Goal: Task Accomplishment & Management: Complete application form

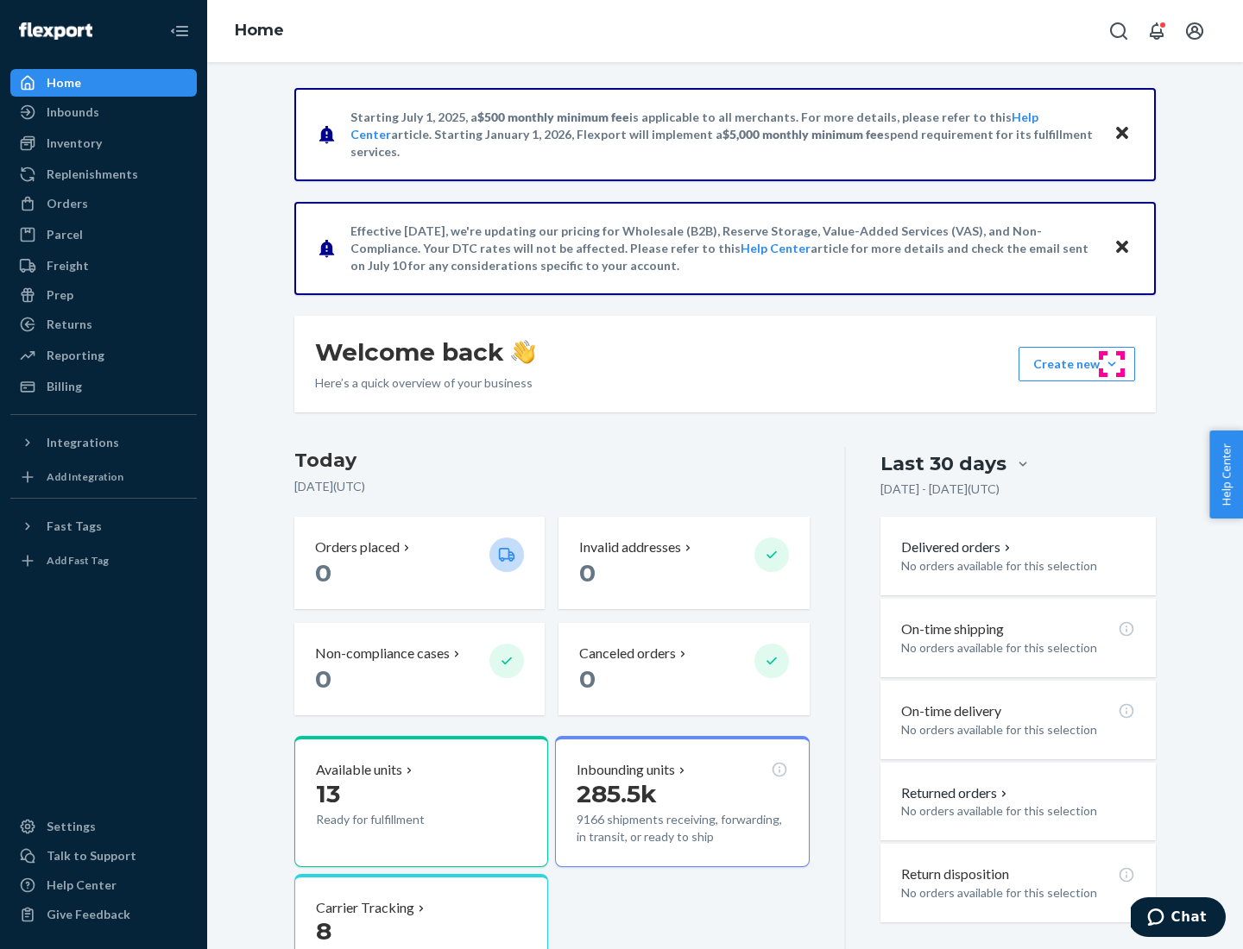
click at [1112, 364] on button "Create new Create new inbound Create new order Create new product" at bounding box center [1076, 364] width 117 height 35
click at [104, 112] on div "Inbounds" at bounding box center [103, 112] width 183 height 24
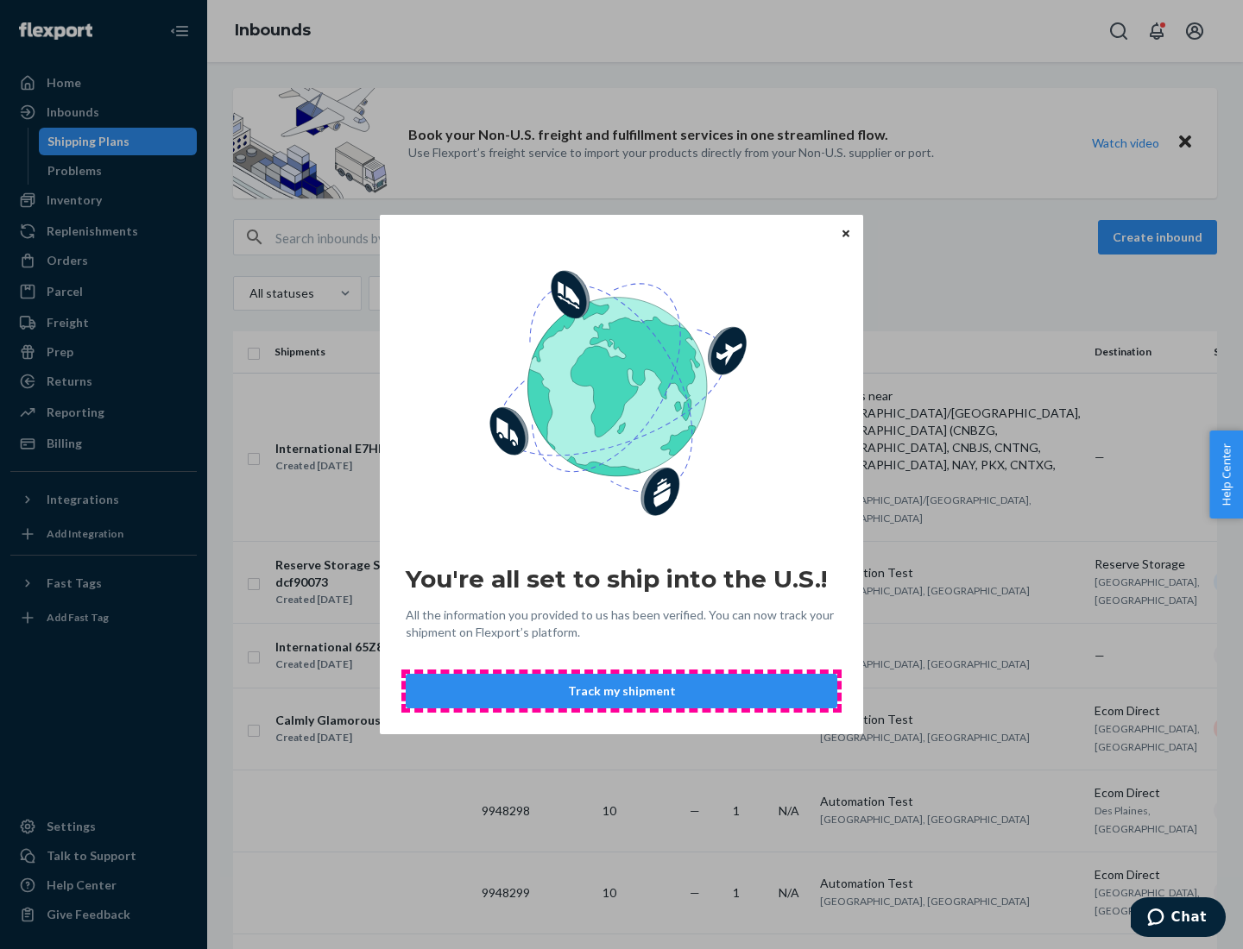
click at [621, 691] on button "Track my shipment" at bounding box center [621, 691] width 431 height 35
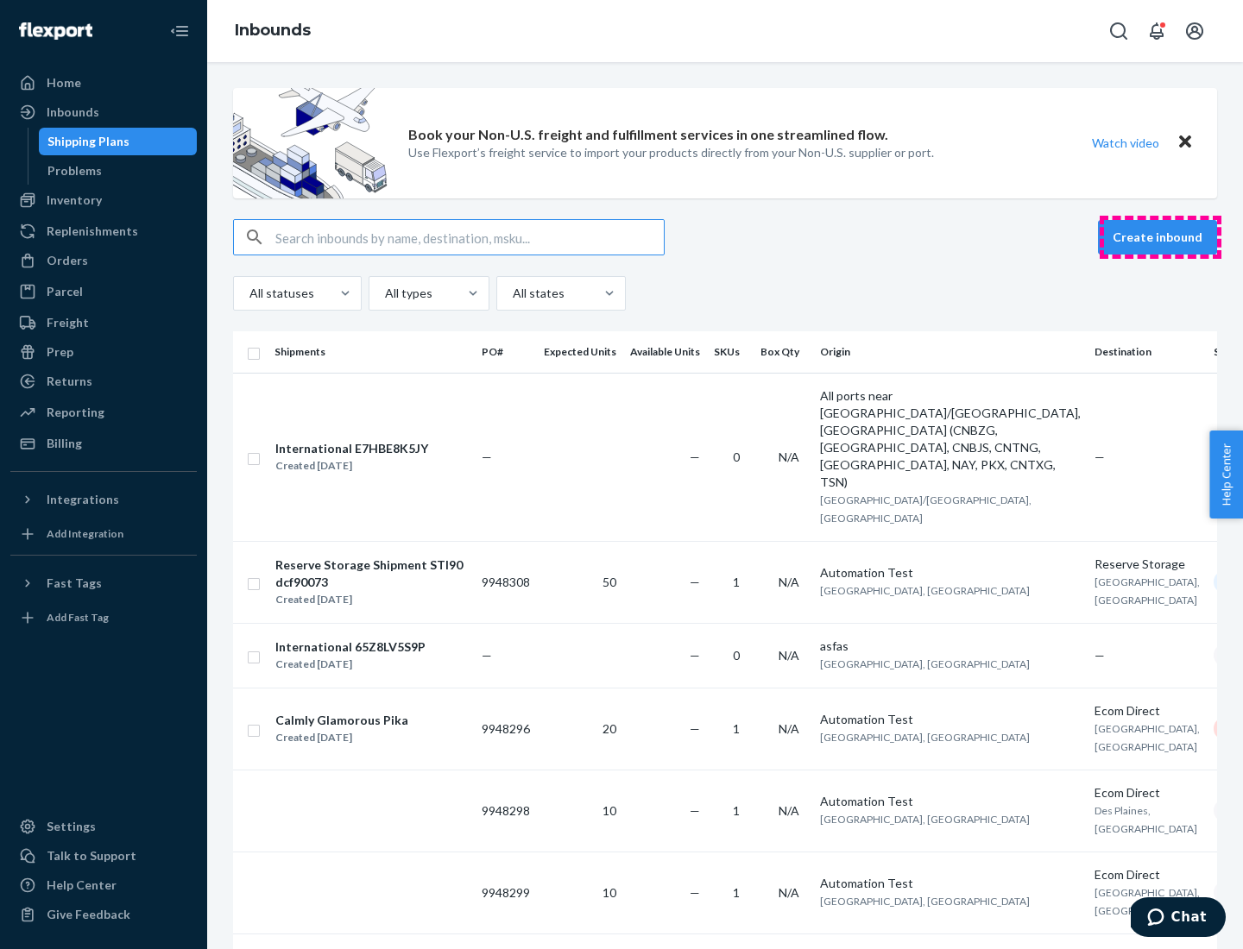
click at [1160, 237] on button "Create inbound" at bounding box center [1157, 237] width 119 height 35
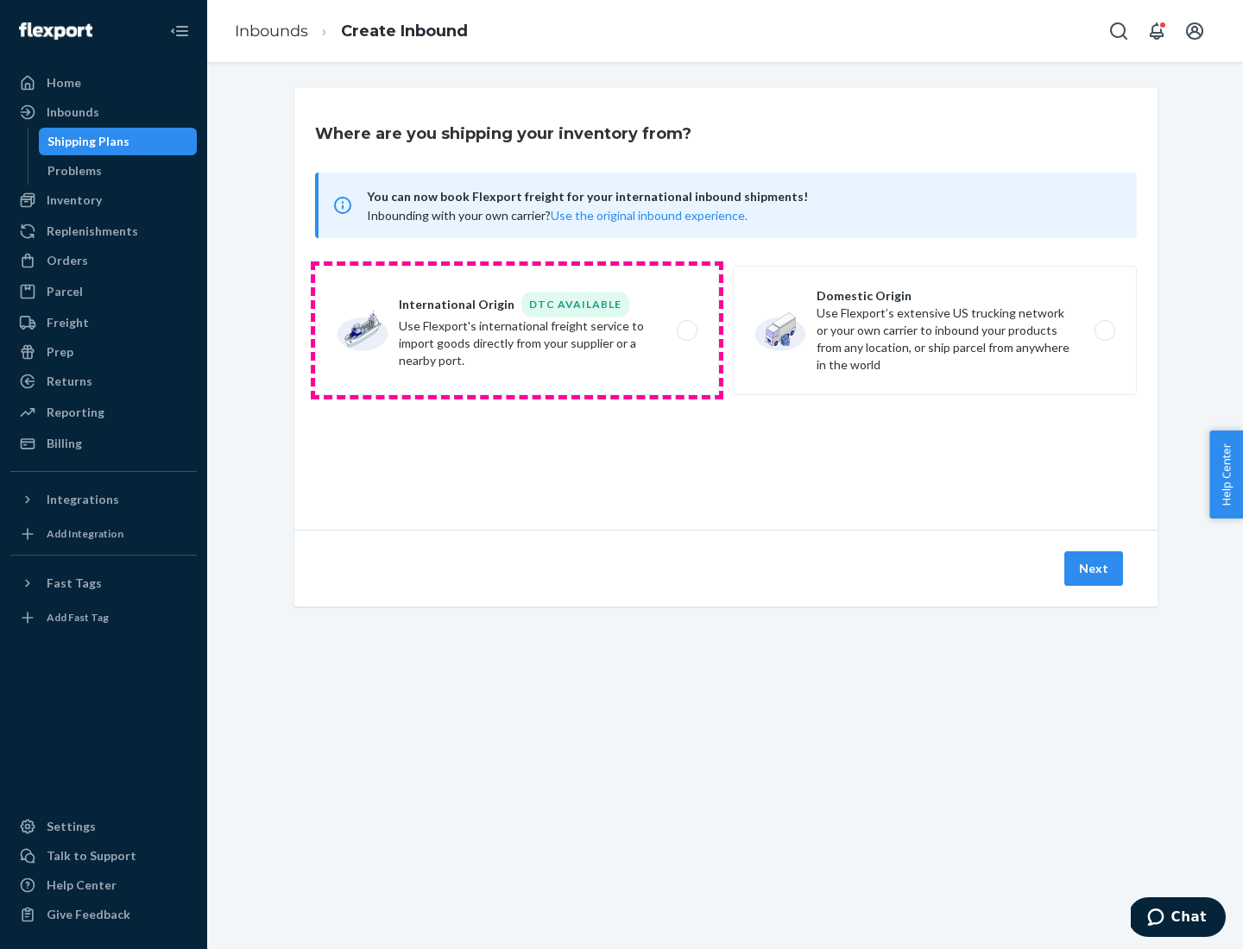
click at [517, 331] on label "International Origin DTC Available Use Flexport's international freight service…" at bounding box center [517, 330] width 404 height 129
click at [686, 331] on input "International Origin DTC Available Use Flexport's international freight service…" at bounding box center [691, 330] width 11 height 11
radio input "true"
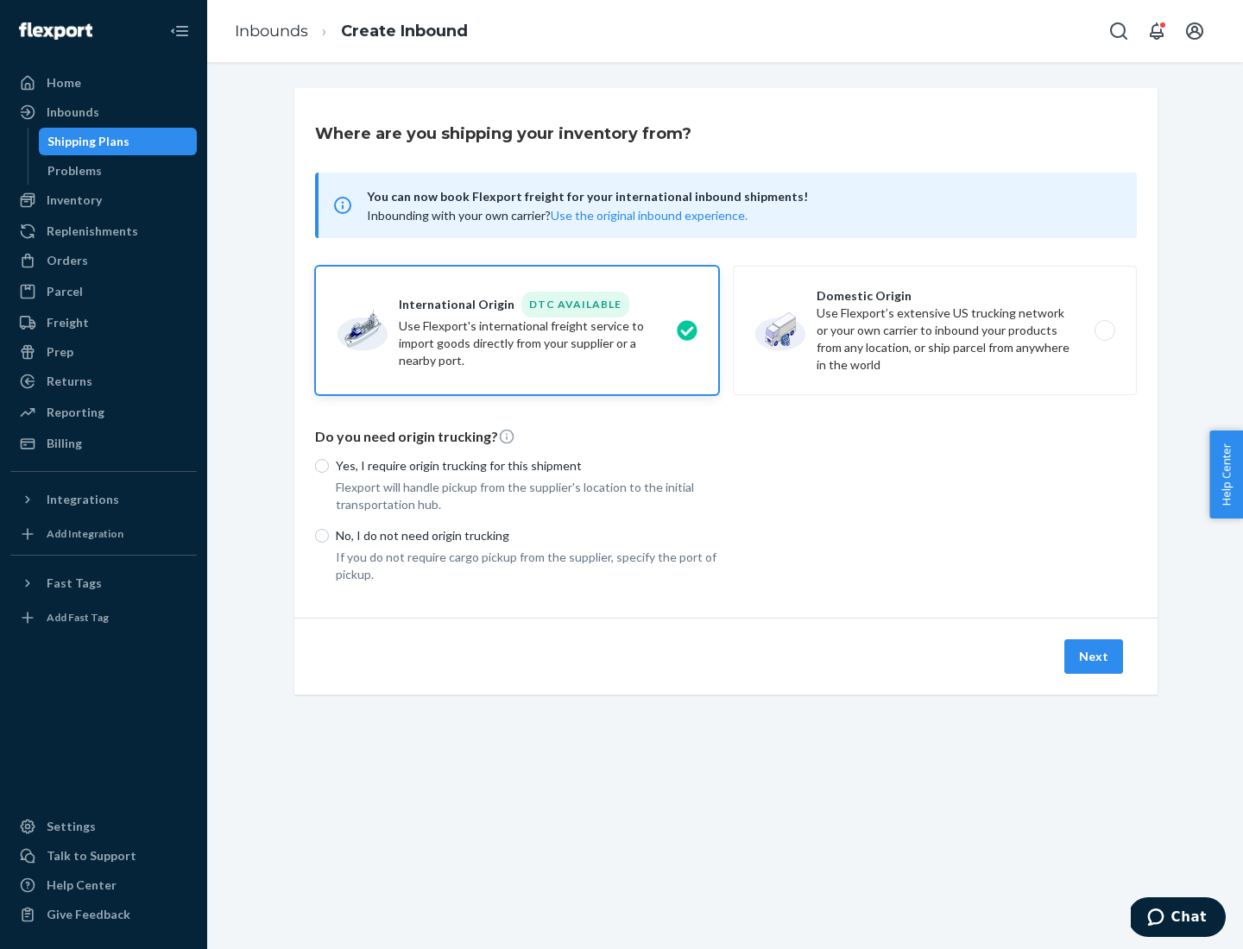
click at [527, 535] on p "No, I do not need origin trucking" at bounding box center [527, 535] width 383 height 17
click at [329, 535] on input "No, I do not need origin trucking" at bounding box center [322, 536] width 14 height 14
radio input "true"
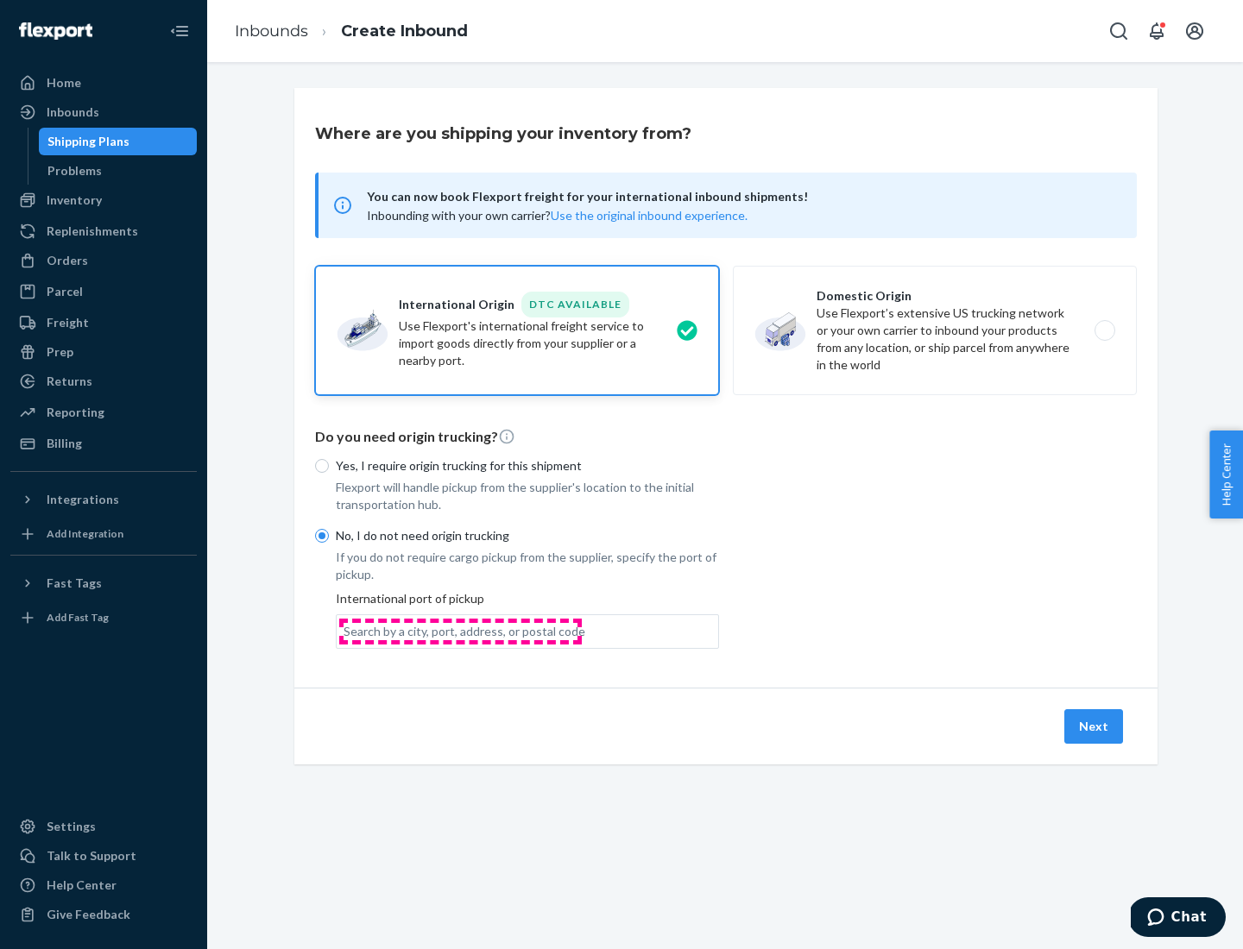
click at [460, 631] on div "Search by a city, port, address, or postal code" at bounding box center [464, 631] width 242 height 17
click at [345, 631] on input "Search by a city, port, address, or postal code" at bounding box center [344, 631] width 2 height 17
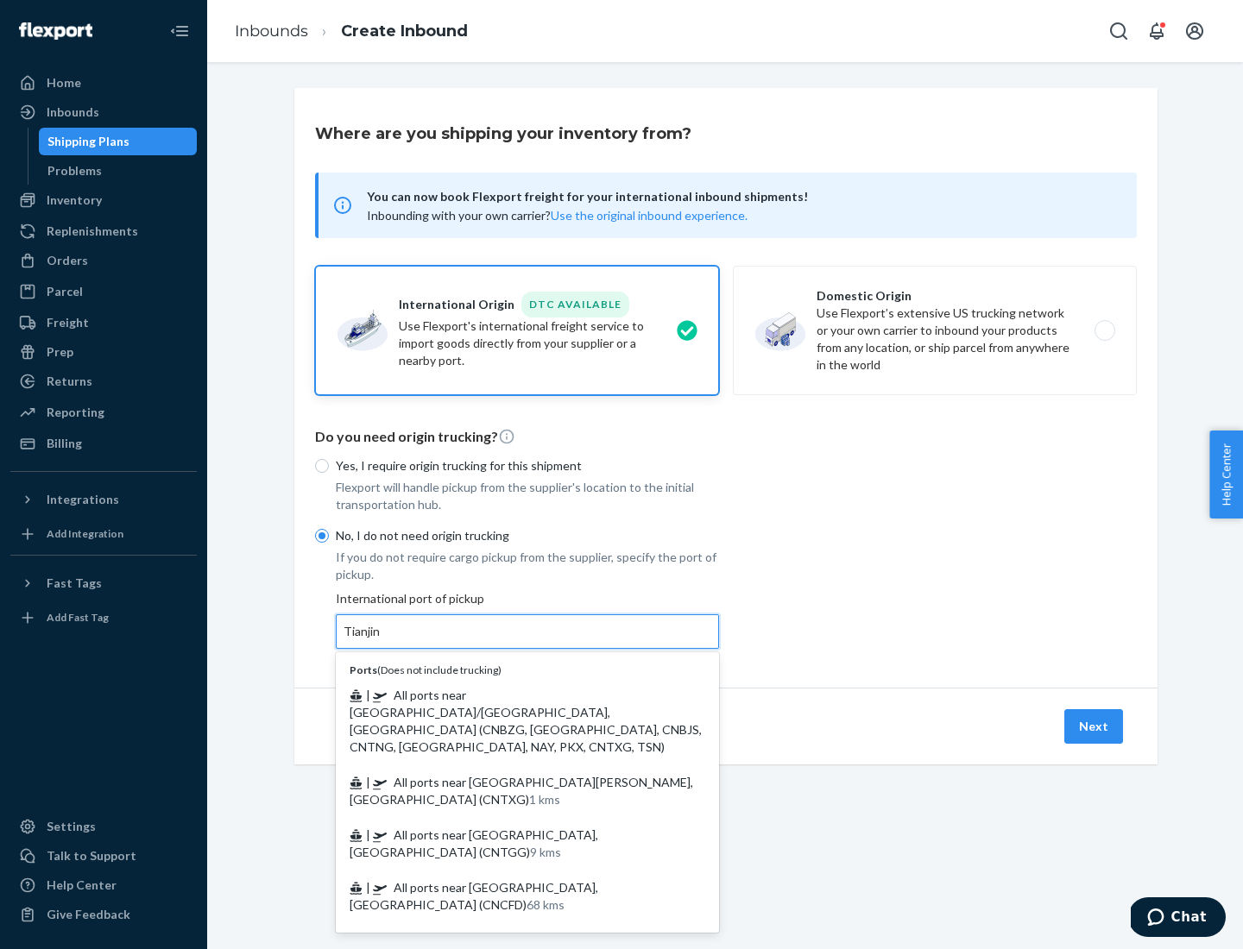
click at [510, 695] on span "| All ports near [GEOGRAPHIC_DATA]/[GEOGRAPHIC_DATA], [GEOGRAPHIC_DATA] (CNBZG,…" at bounding box center [526, 721] width 352 height 66
click at [381, 640] on input "Tianjin" at bounding box center [362, 631] width 38 height 17
type input "All ports near [GEOGRAPHIC_DATA]/[GEOGRAPHIC_DATA], [GEOGRAPHIC_DATA] (CNBZG, […"
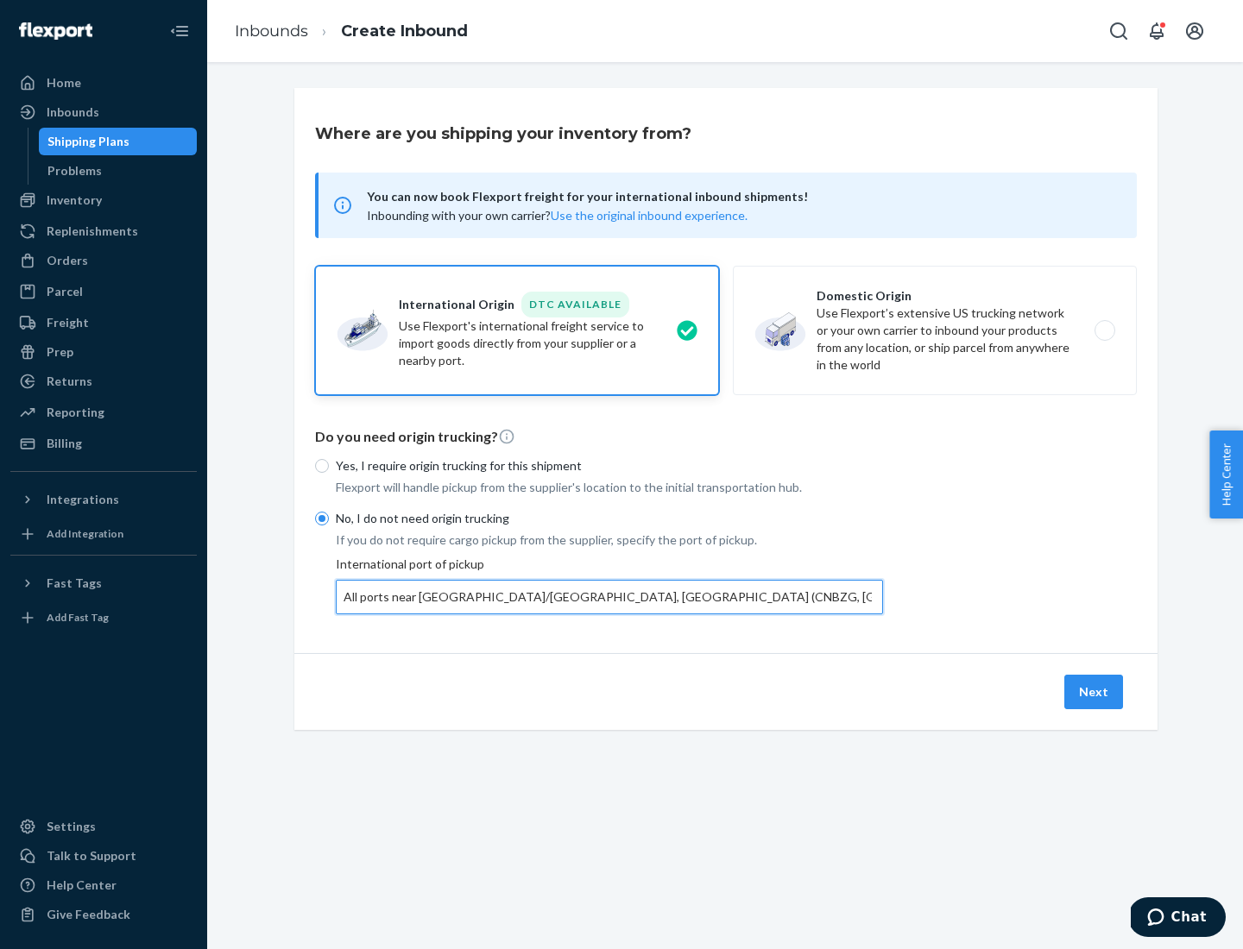
click at [1094, 691] on button "Next" at bounding box center [1093, 692] width 59 height 35
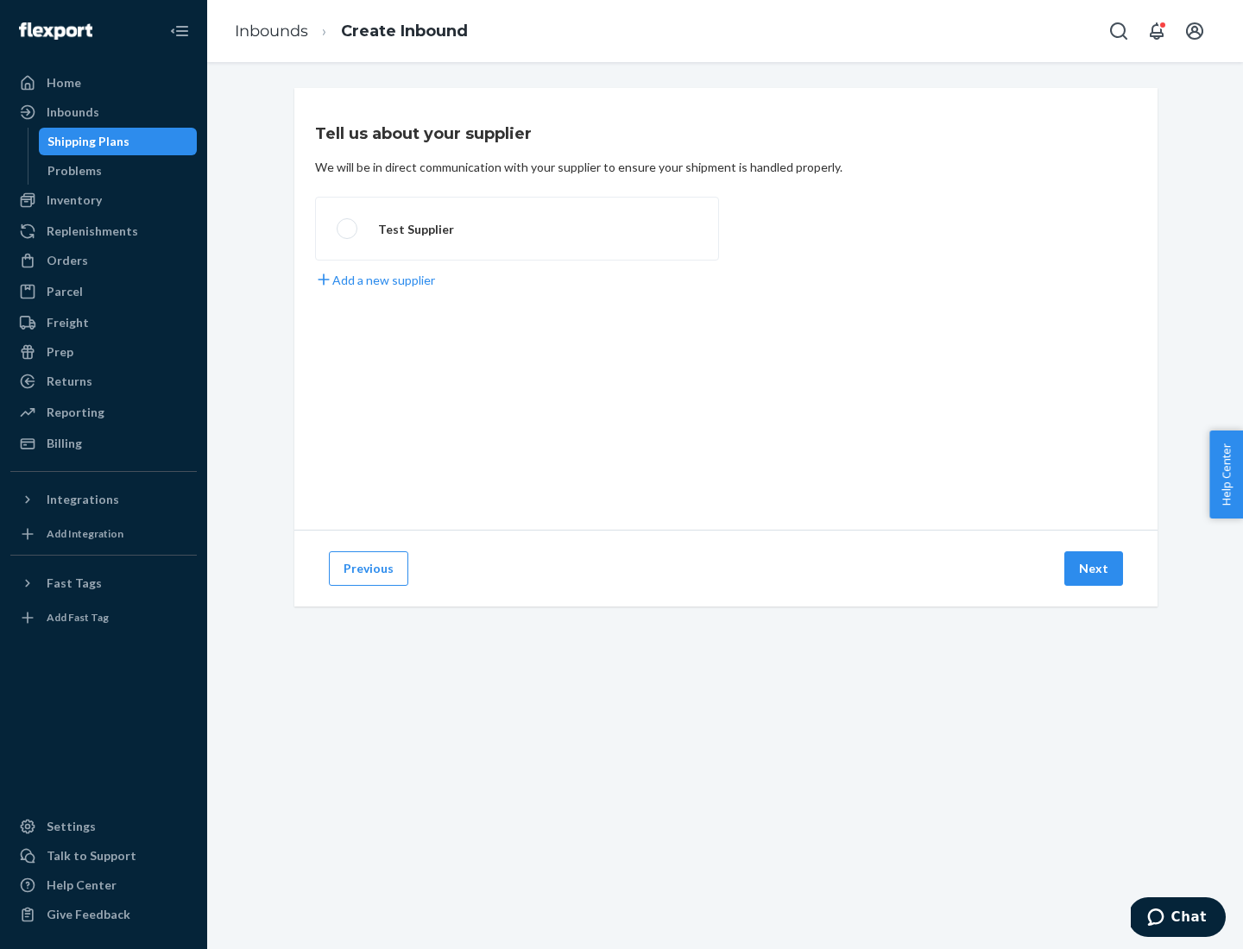
click at [517, 229] on label "Test Supplier" at bounding box center [517, 229] width 404 height 64
click at [348, 229] on input "Test Supplier" at bounding box center [342, 229] width 11 height 11
radio input "true"
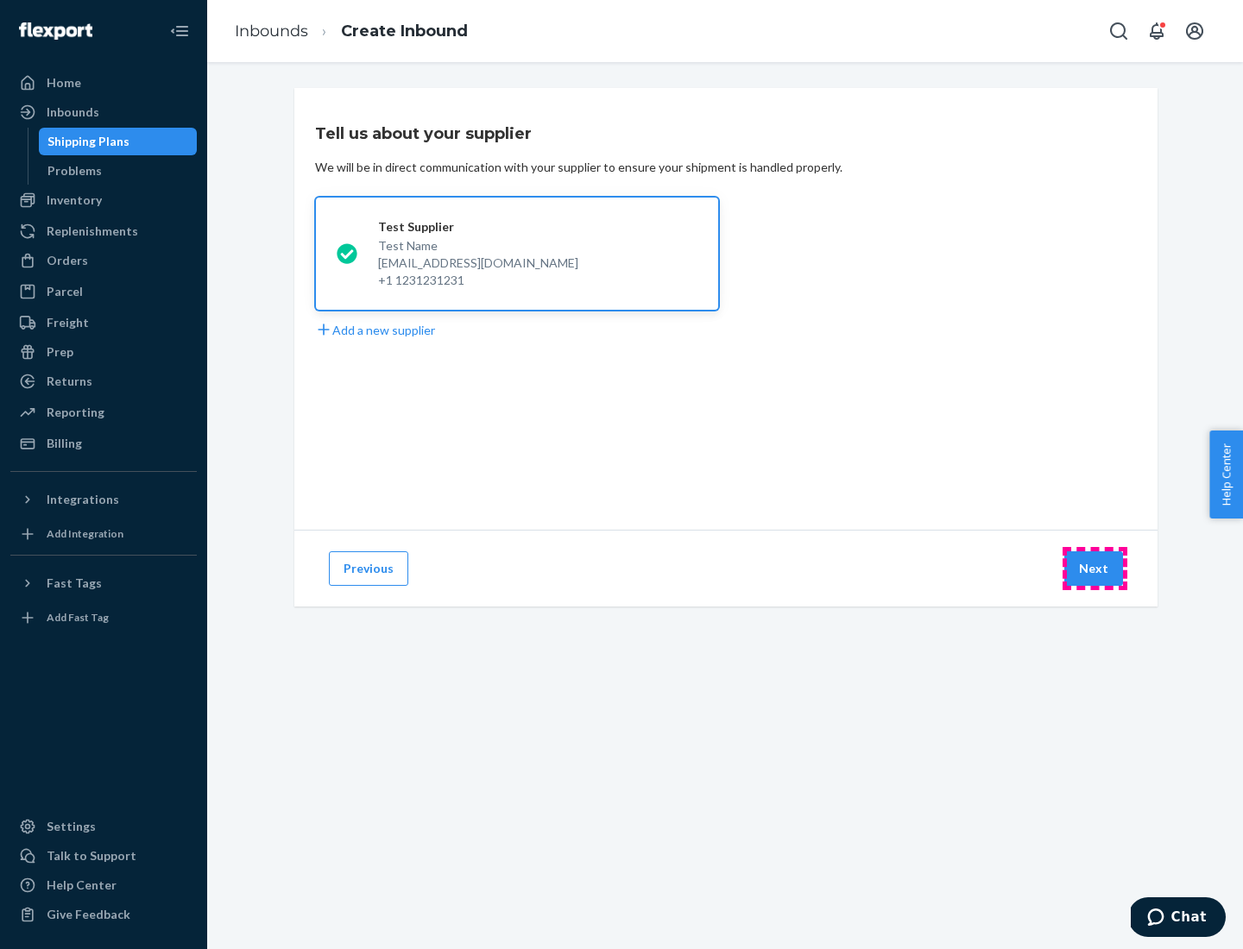
click at [1094, 569] on button "Next" at bounding box center [1093, 568] width 59 height 35
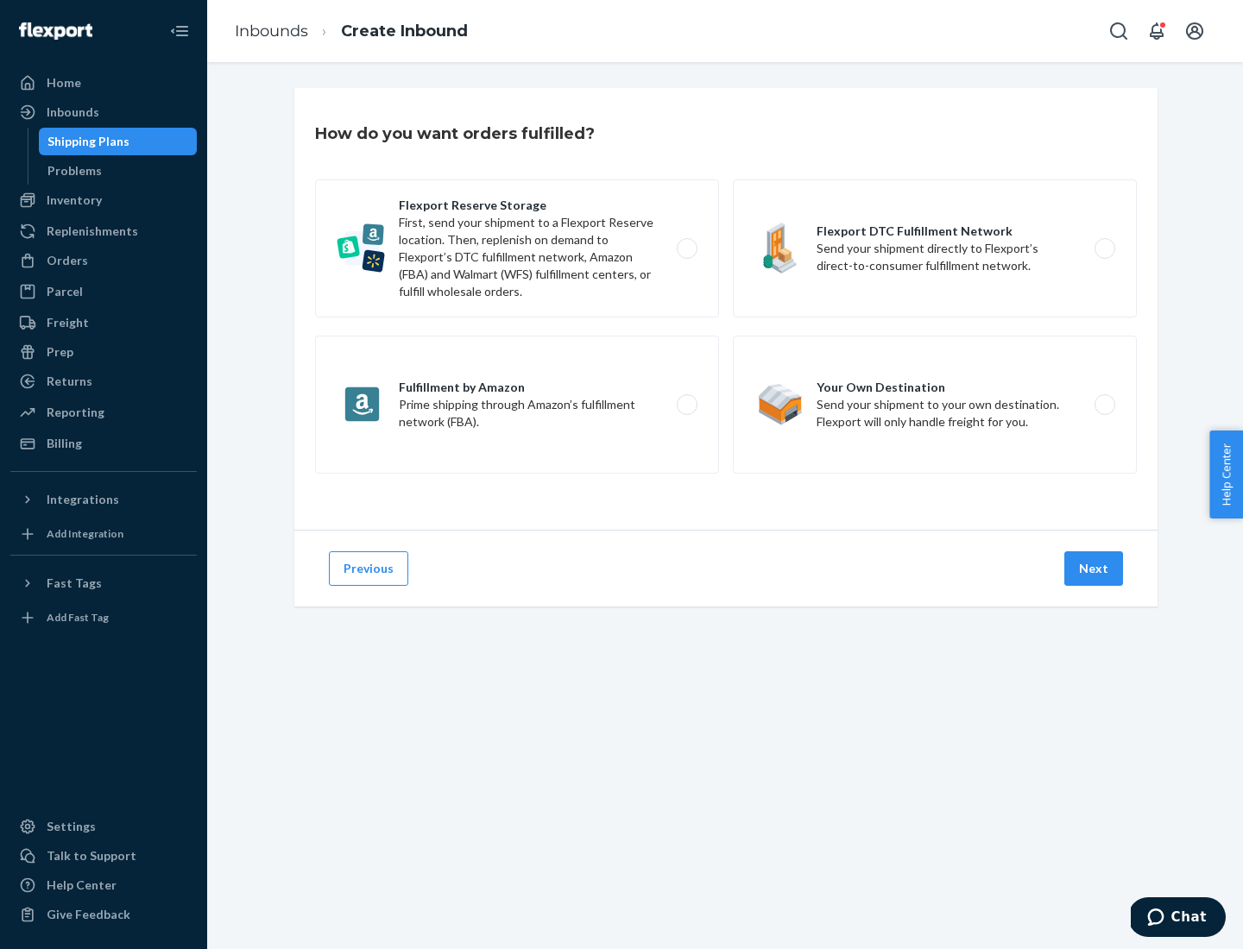
click at [517, 249] on label "Flexport Reserve Storage First, send your shipment to a Flexport Reserve locati…" at bounding box center [517, 248] width 404 height 138
click at [686, 249] on input "Flexport Reserve Storage First, send your shipment to a Flexport Reserve locati…" at bounding box center [691, 248] width 11 height 11
radio input "true"
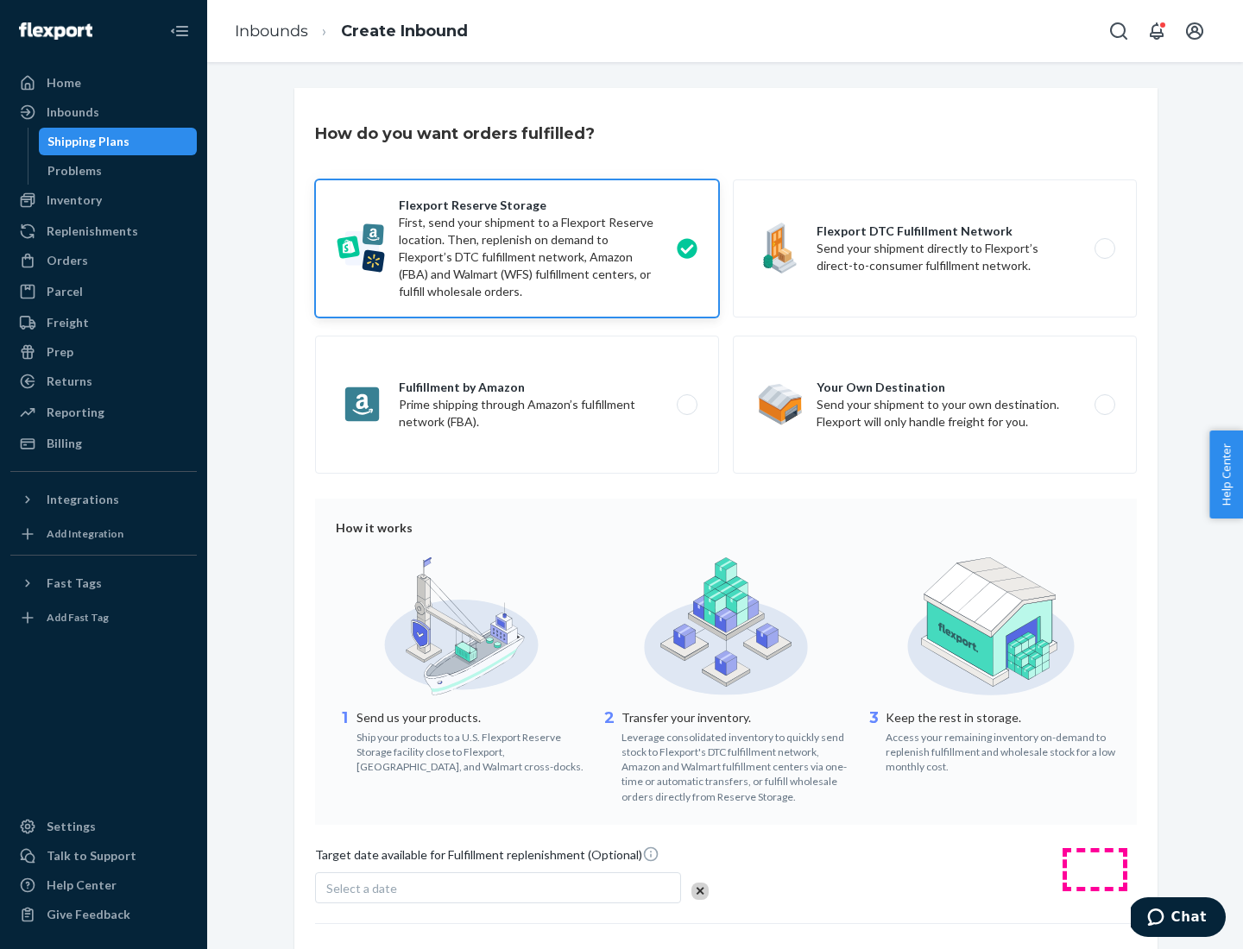
scroll to position [142, 0]
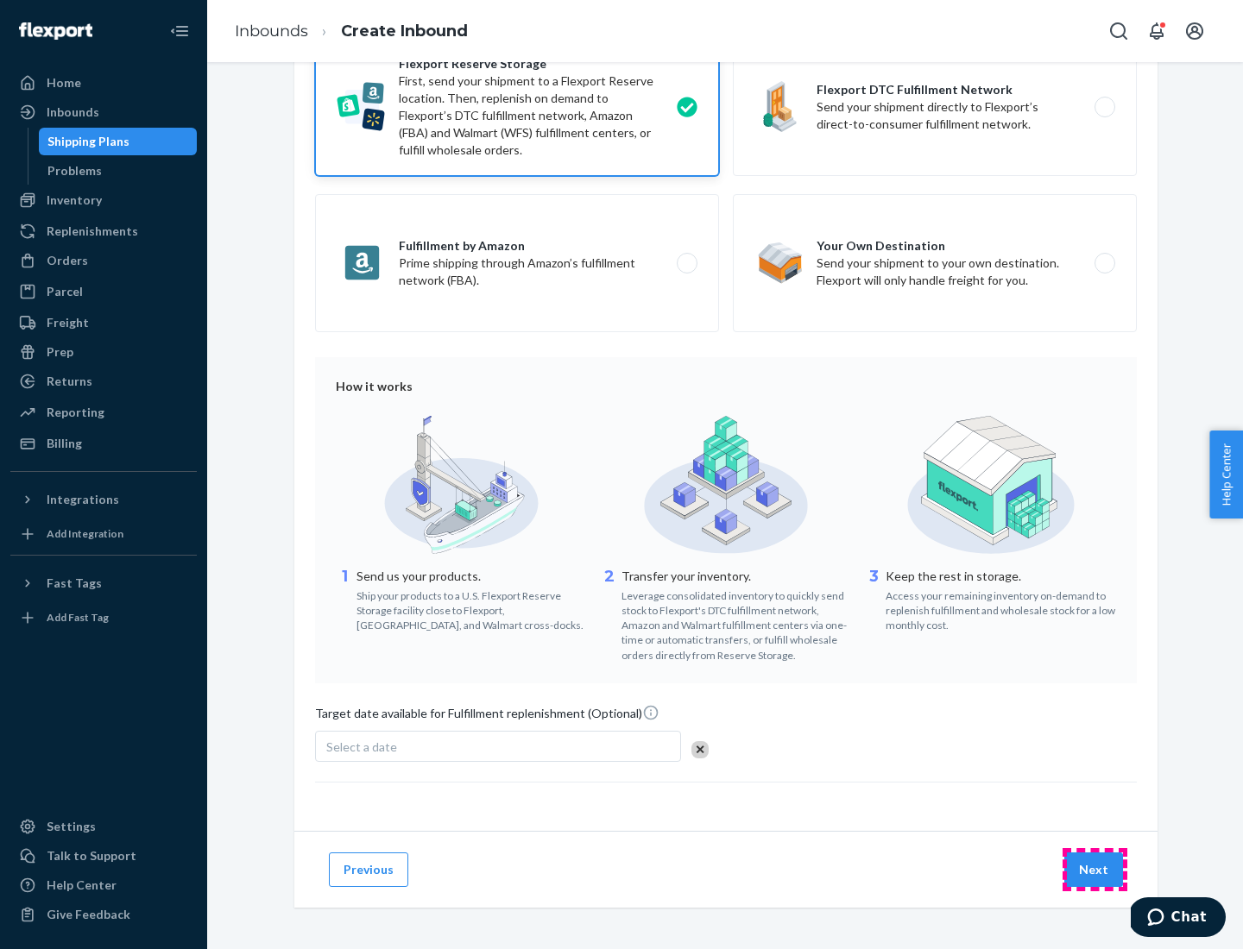
click at [1094, 869] on button "Next" at bounding box center [1093, 870] width 59 height 35
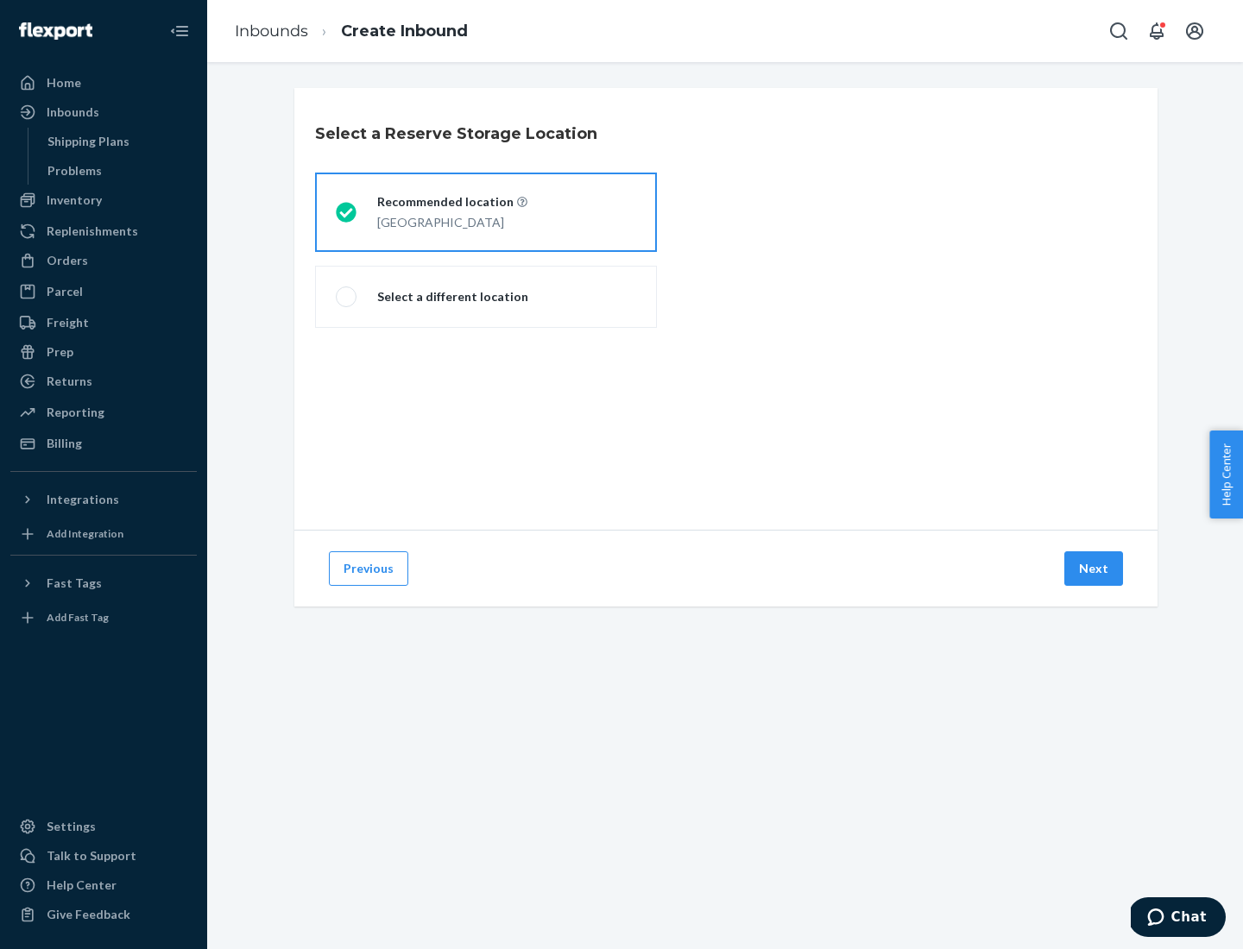
click at [486, 212] on div "[GEOGRAPHIC_DATA]" at bounding box center [452, 221] width 150 height 21
click at [347, 212] on input "Recommended location [GEOGRAPHIC_DATA]" at bounding box center [341, 212] width 11 height 11
click at [1094, 569] on button "Next" at bounding box center [1093, 568] width 59 height 35
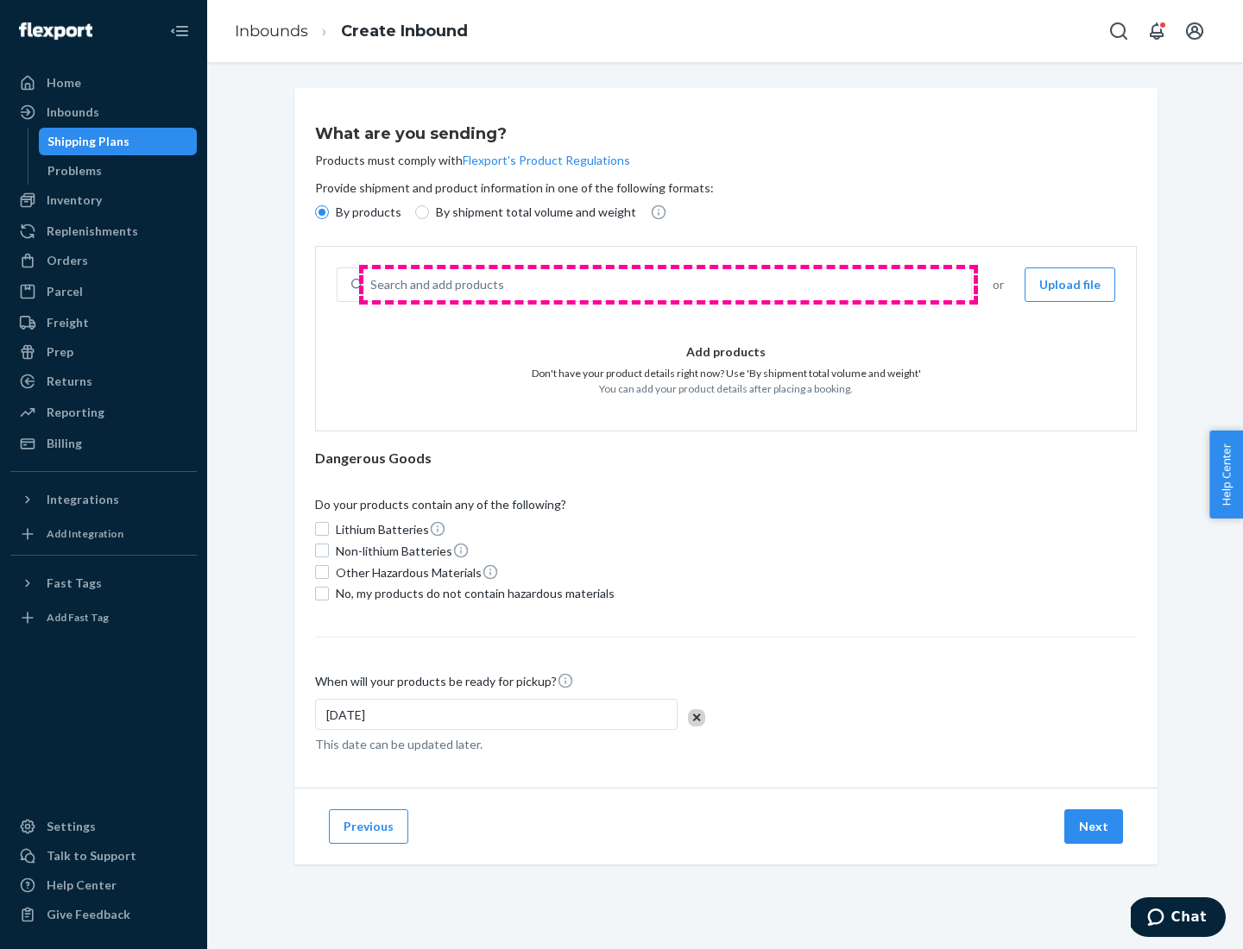
click at [668, 285] on div "Search and add products" at bounding box center [667, 284] width 608 height 31
click at [372, 285] on input "Search and add products" at bounding box center [371, 284] width 2 height 17
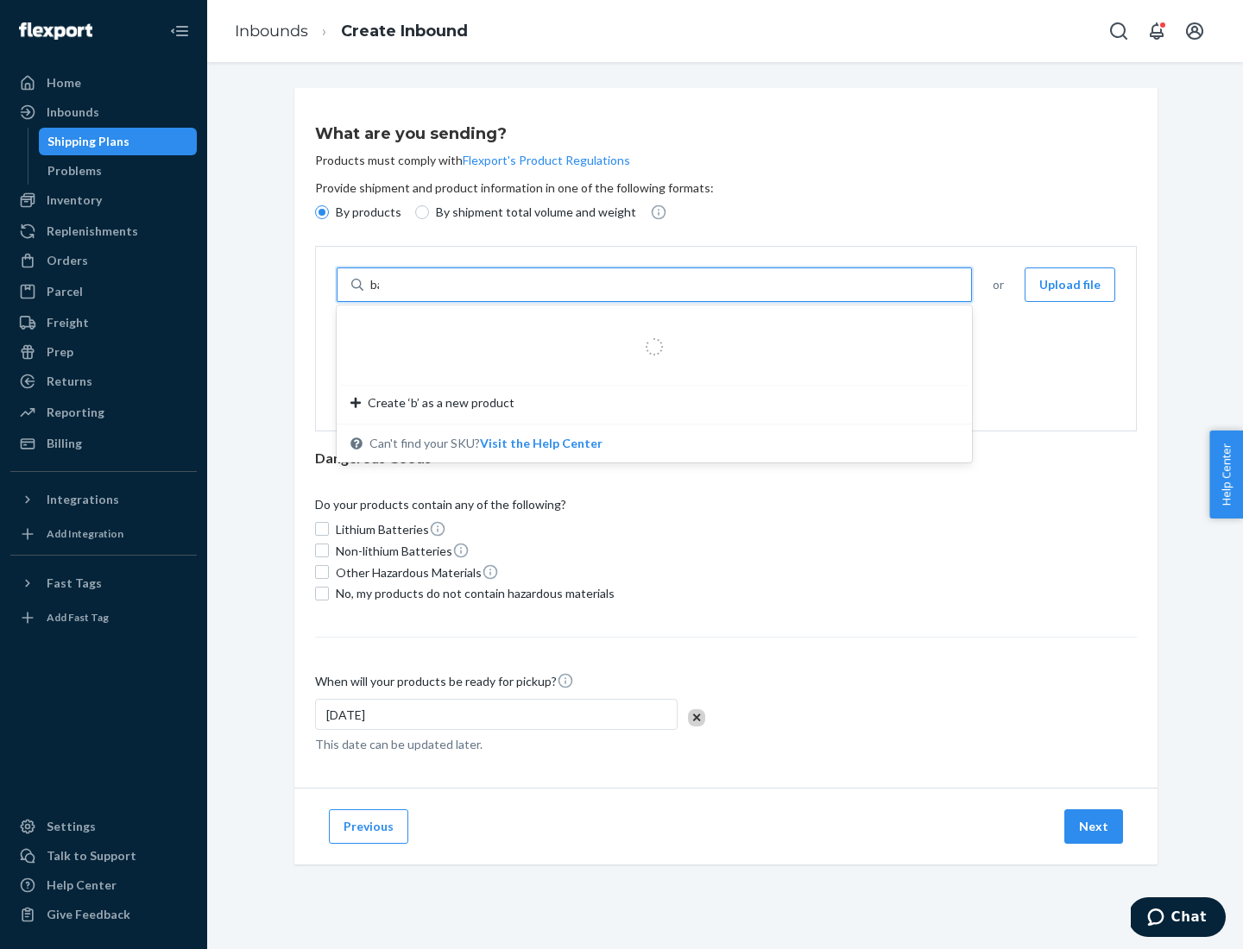
type input "basic"
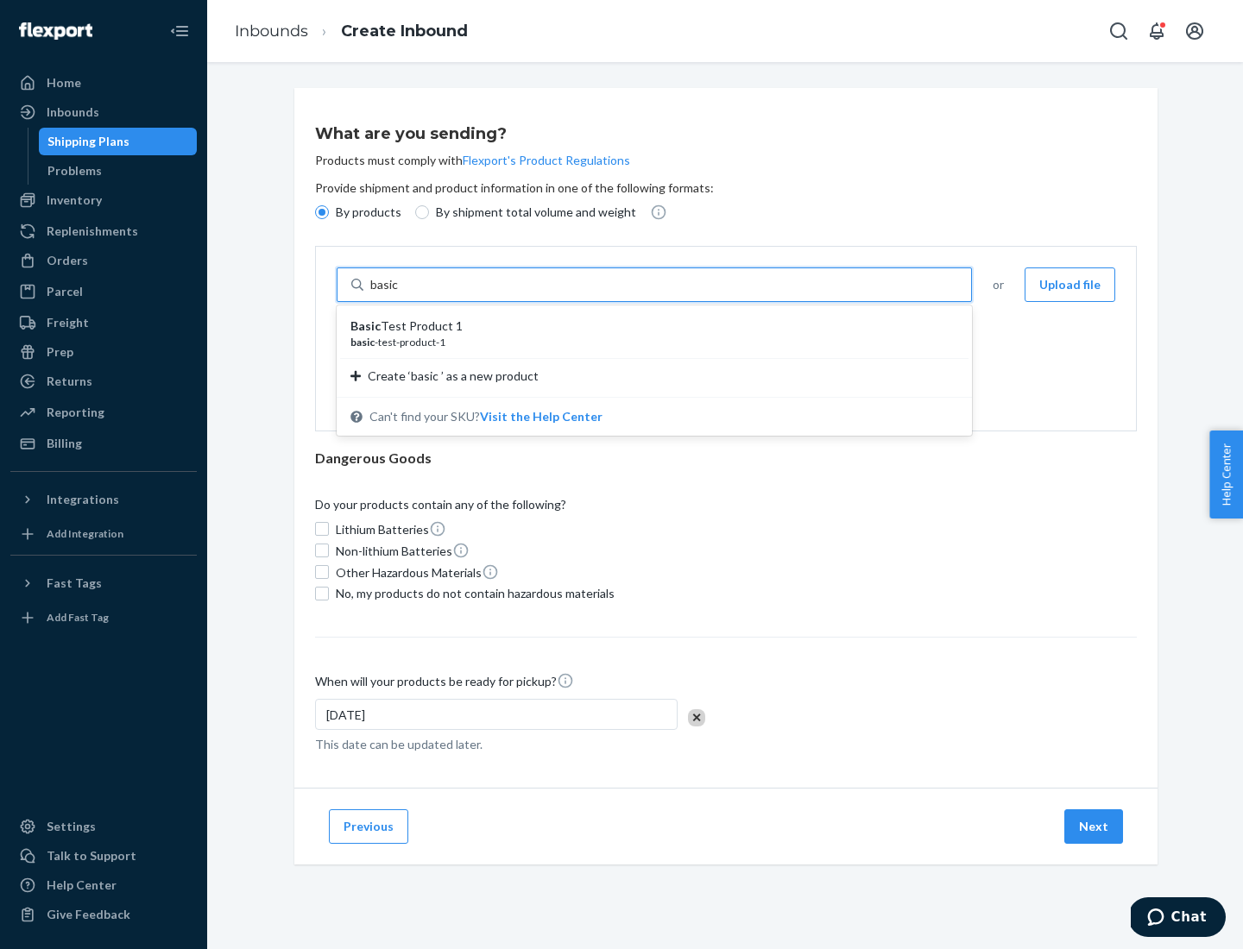
click at [648, 326] on div "Basic Test Product 1" at bounding box center [647, 326] width 594 height 17
click at [401, 293] on input "basic" at bounding box center [385, 284] width 31 height 17
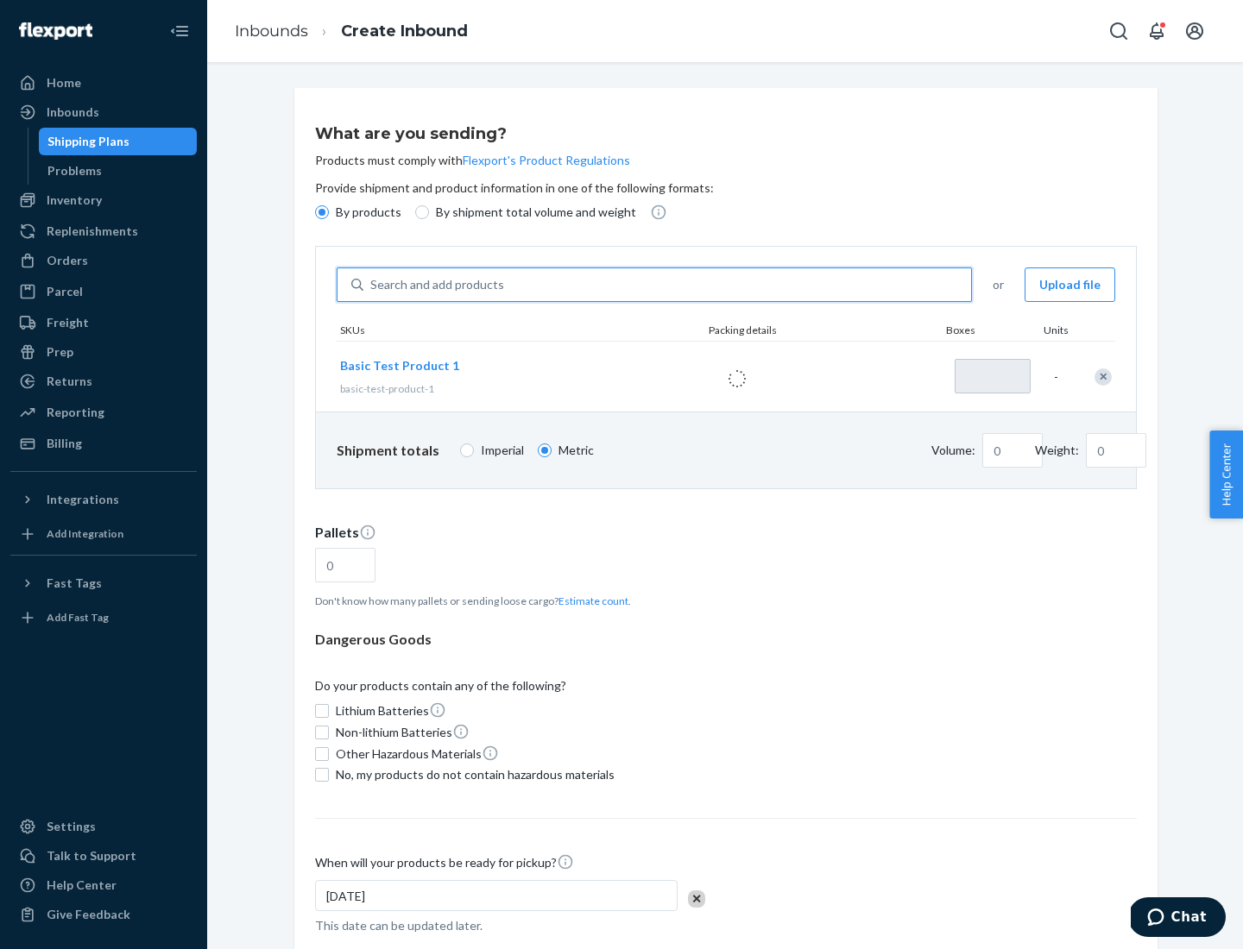
type input "1"
type input "1.09"
type input "3.27"
type input "3"
type input "0.01"
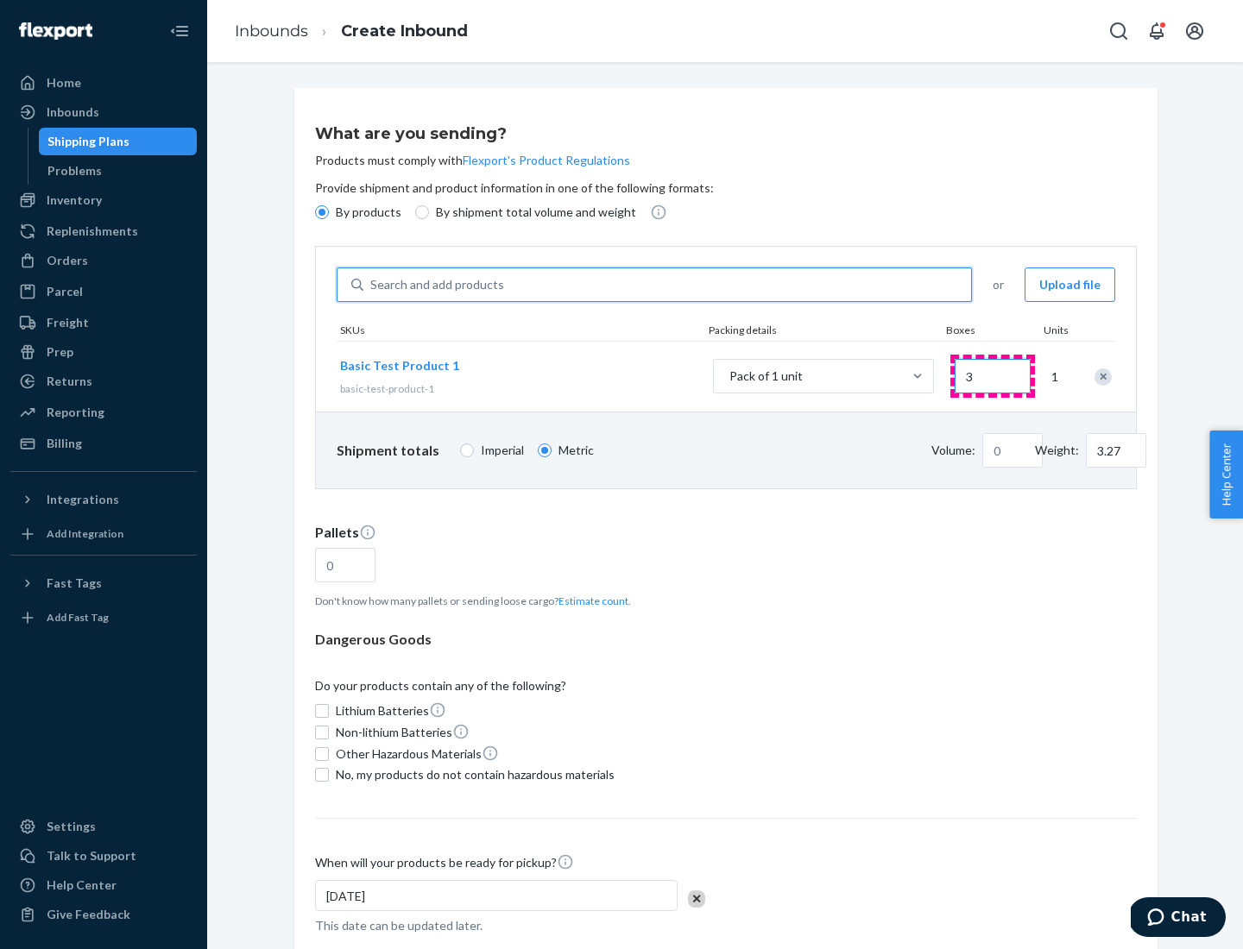
type input "32.66"
type input "30"
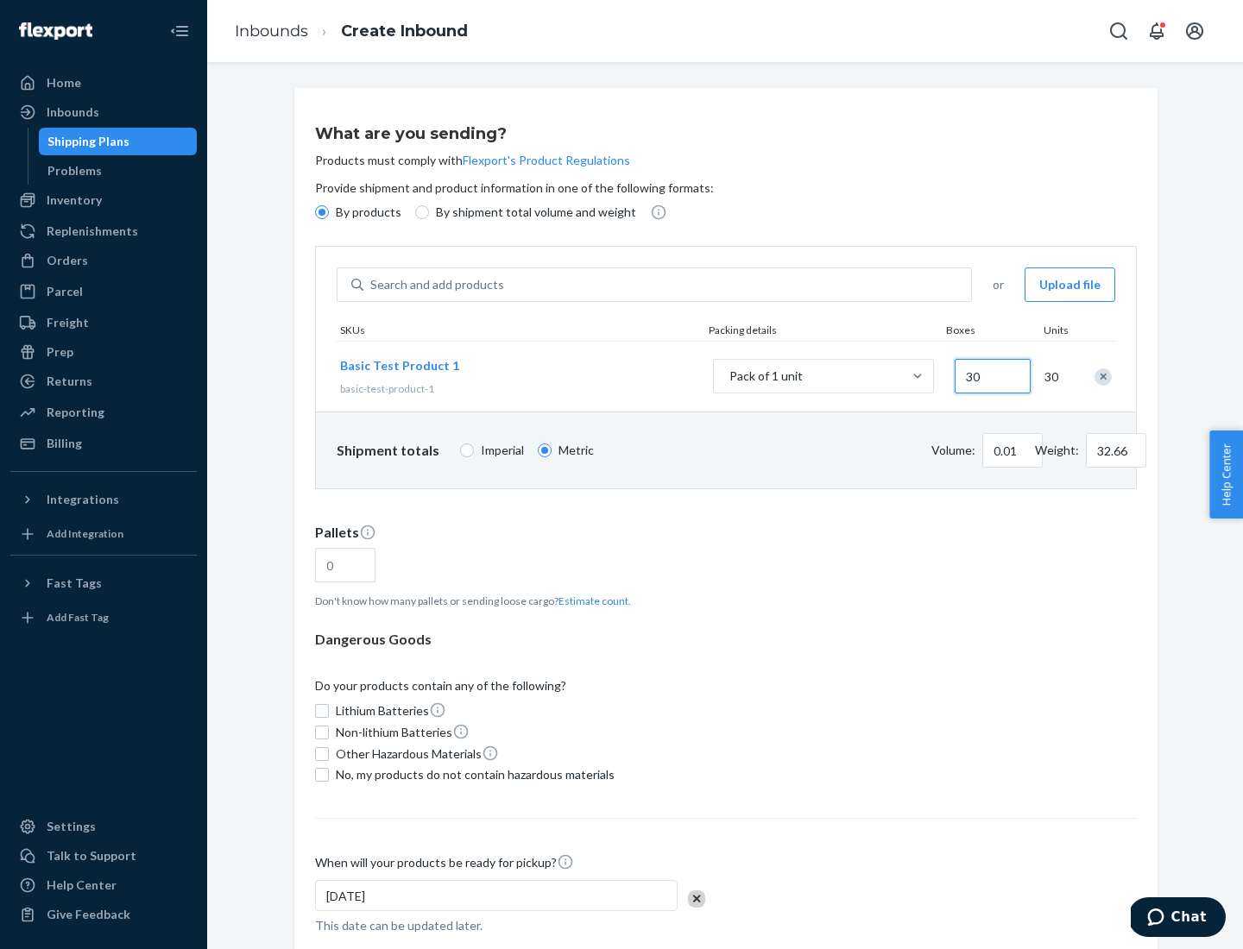
type input "0.07"
type input "326.59"
type input "300"
type input "0.68"
type input "3265.86"
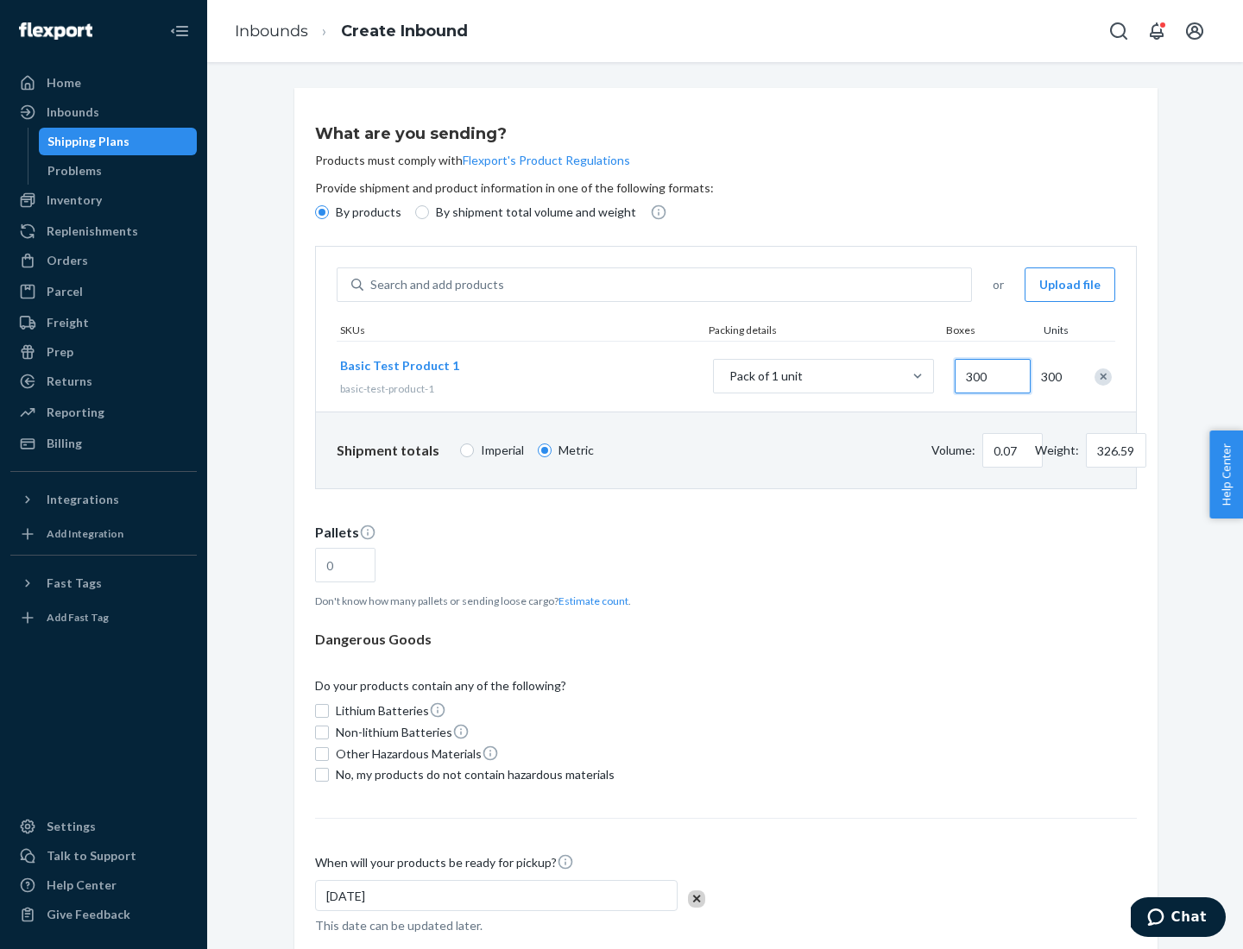
type input "3000"
type input "1.09"
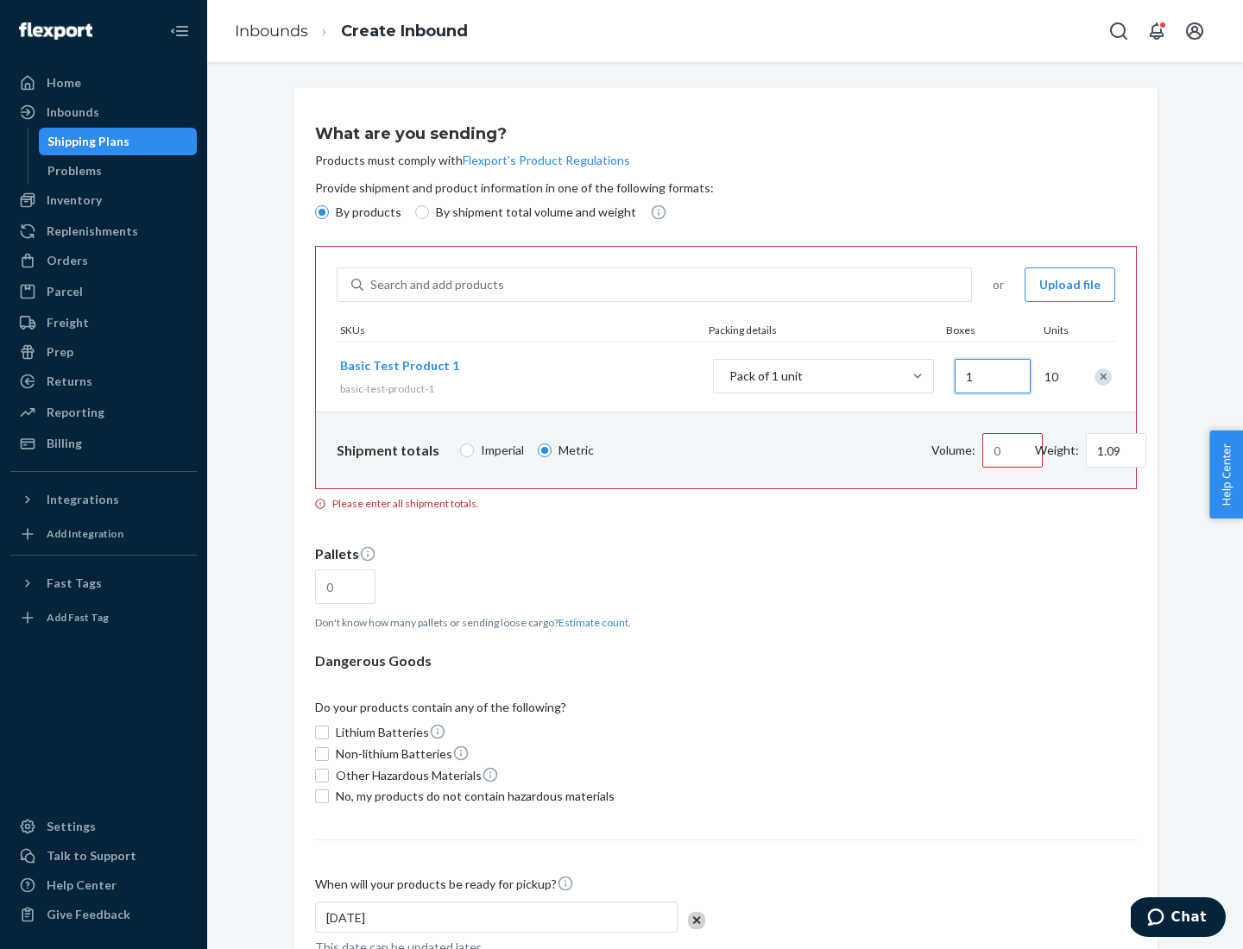
type input "10"
type input "10.89"
type input "100"
type input "0.02"
type input "108.86"
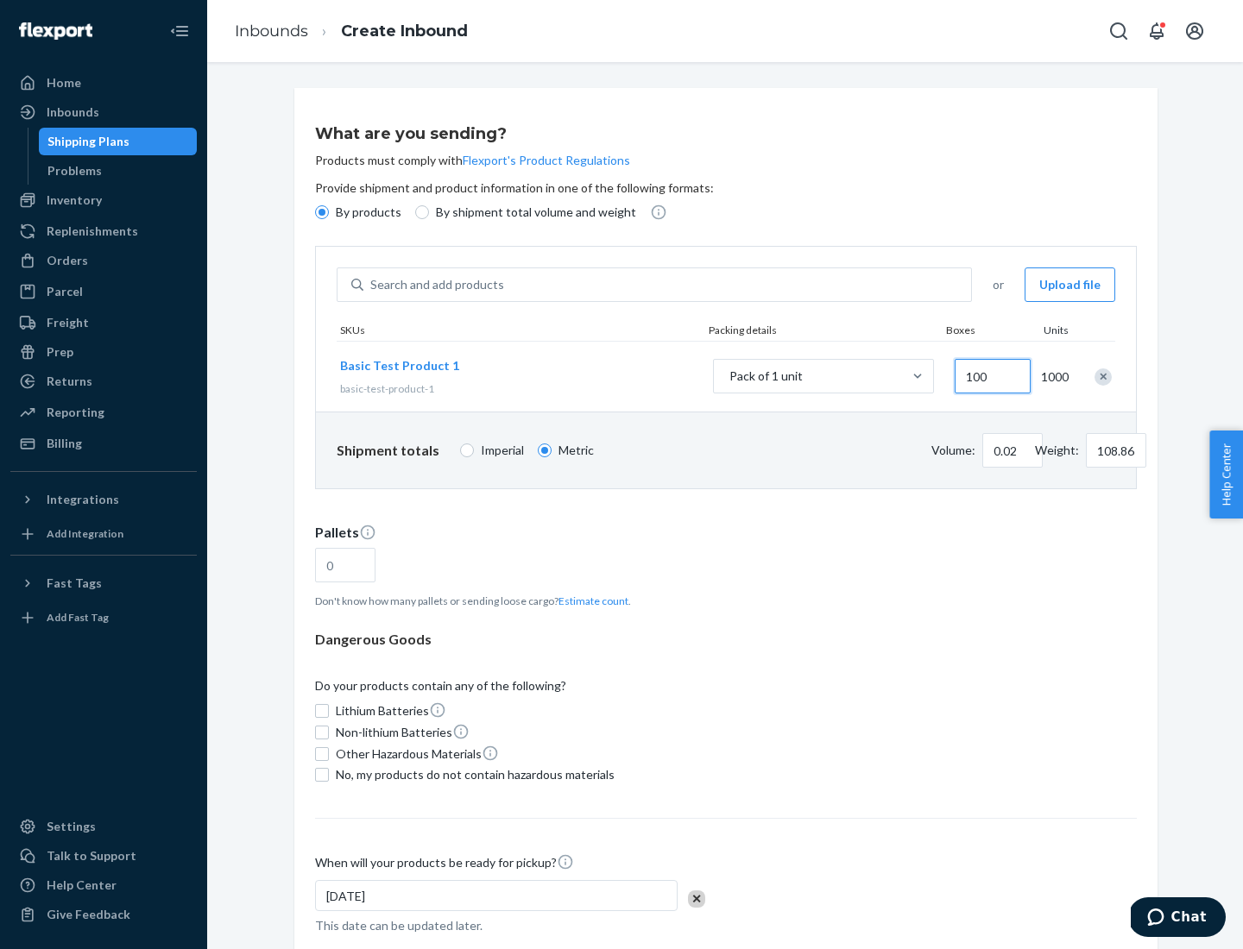
type input "0.23"
type input "1088.62"
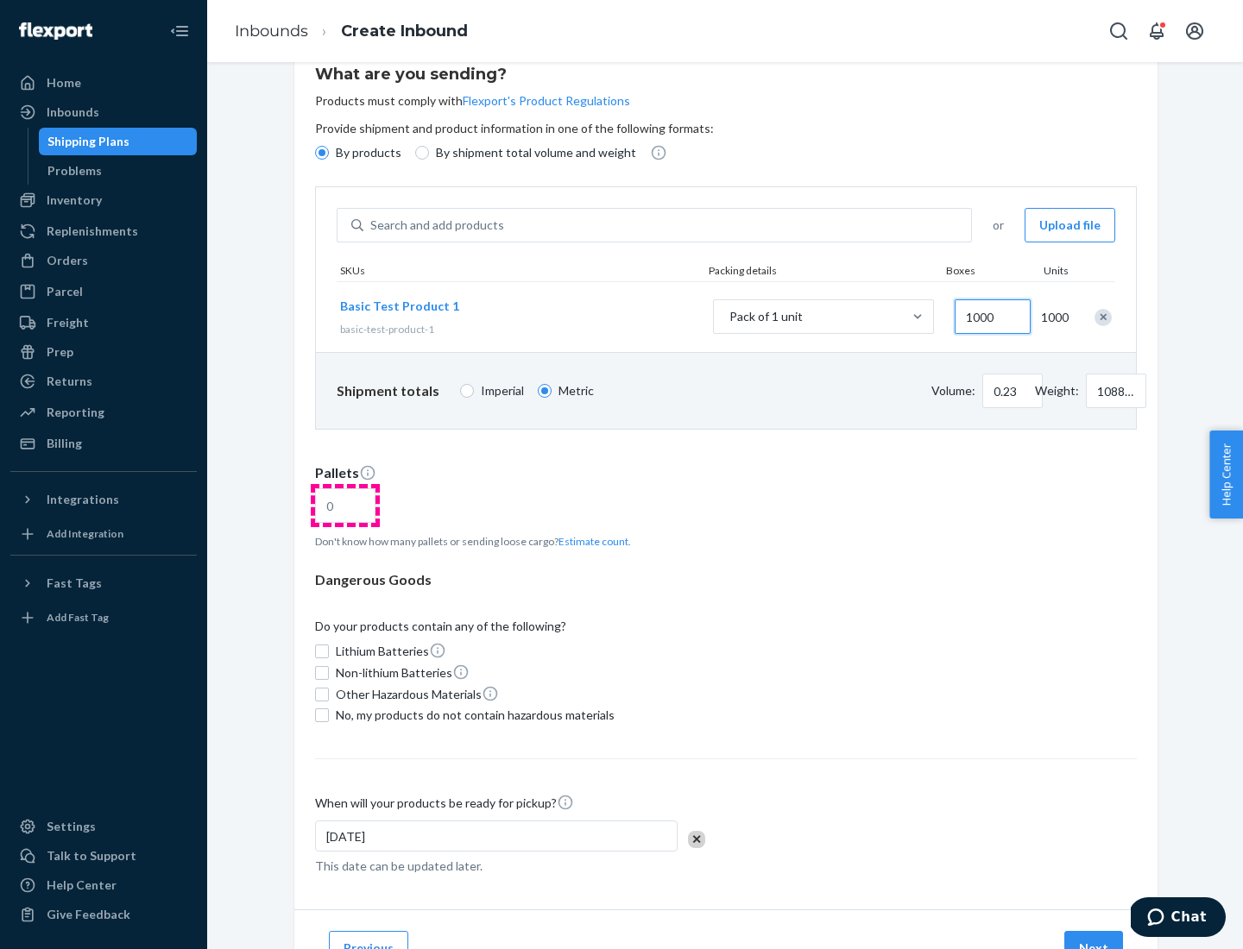
type input "1000"
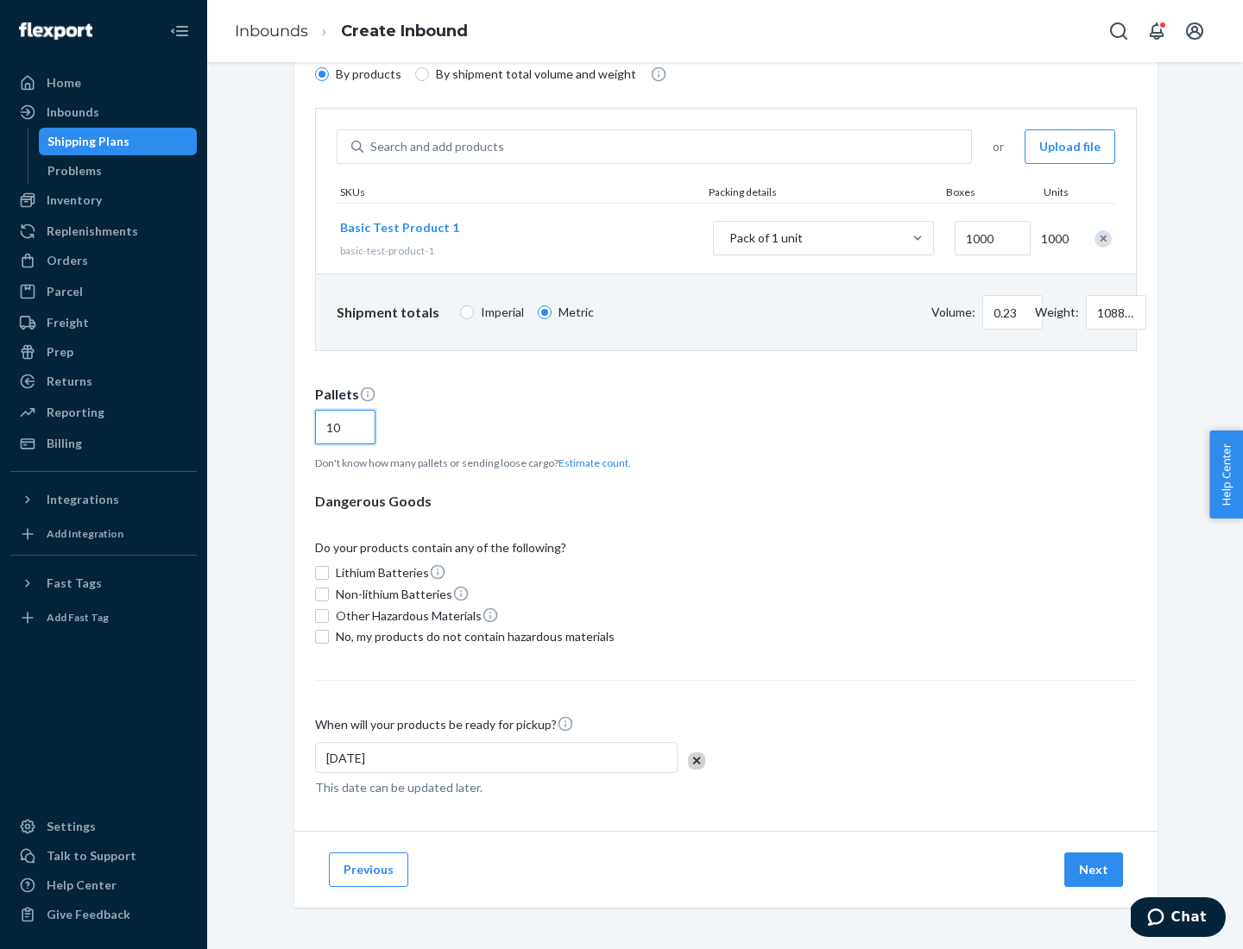
type input "10"
click at [472, 637] on span "No, my products do not contain hazardous materials" at bounding box center [475, 636] width 279 height 17
click at [329, 637] on input "No, my products do not contain hazardous materials" at bounding box center [322, 637] width 14 height 14
checkbox input "true"
click at [1094, 870] on button "Next" at bounding box center [1093, 870] width 59 height 35
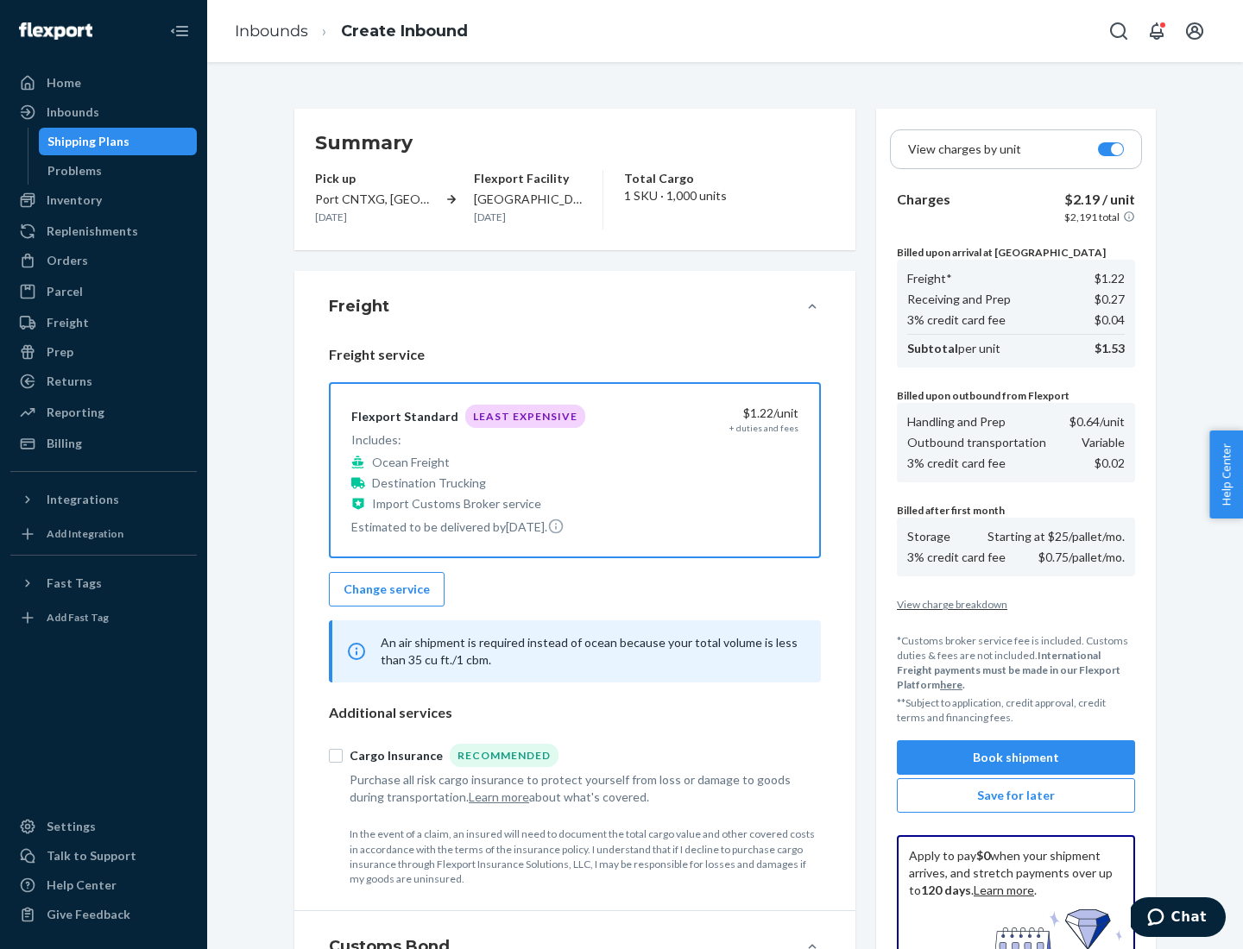
scroll to position [252, 0]
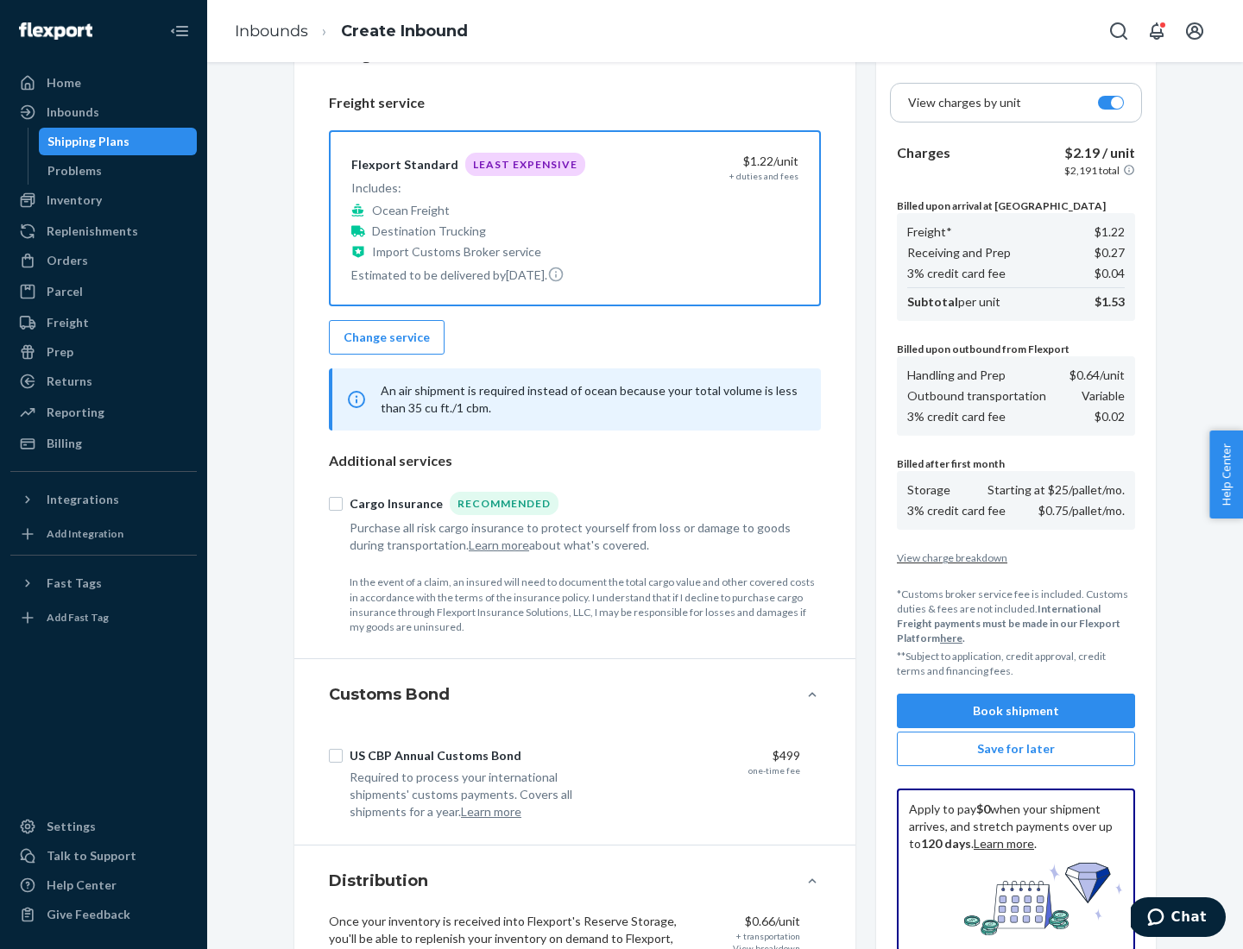
click at [1016, 711] on button "Book shipment" at bounding box center [1016, 711] width 238 height 35
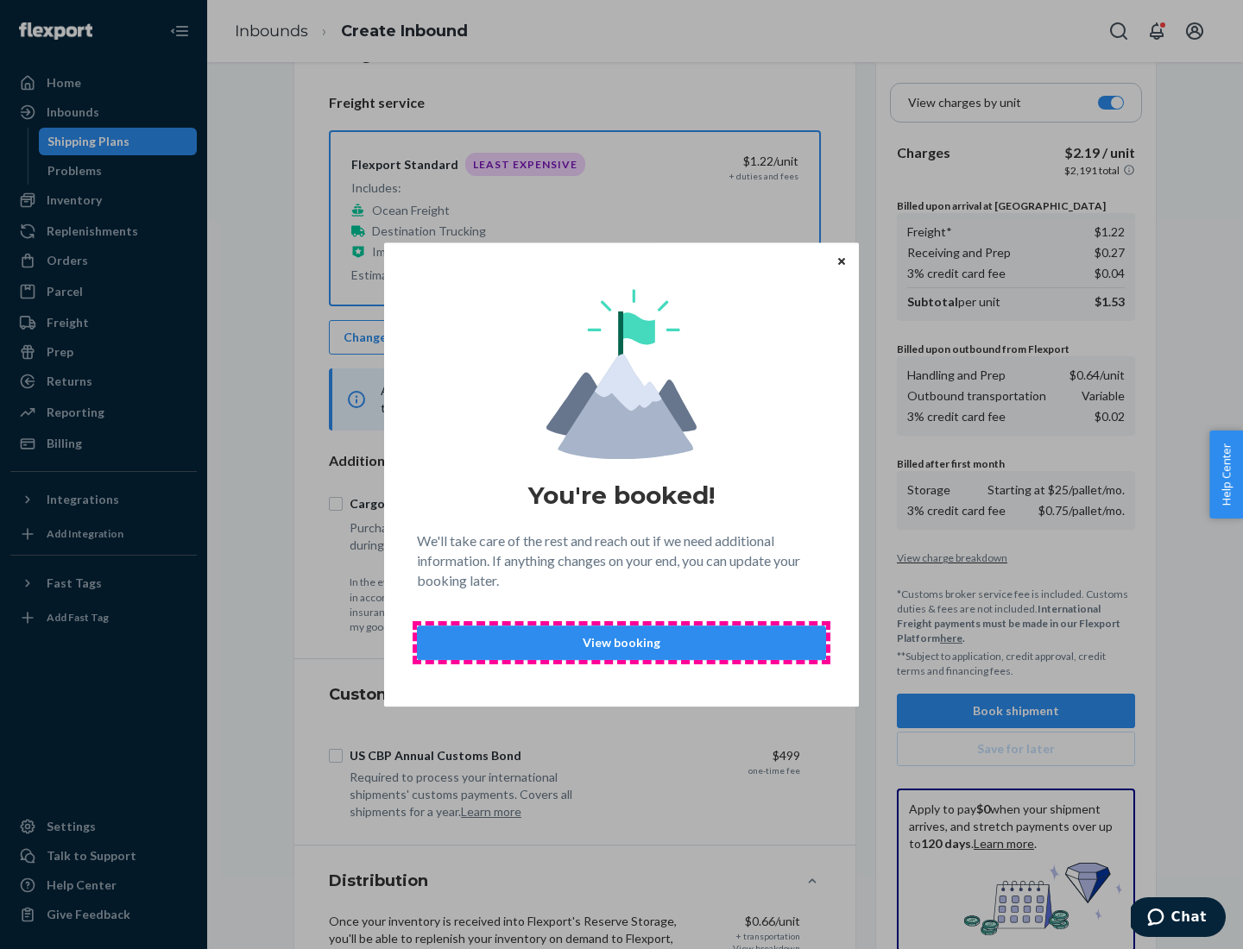
click at [621, 642] on p "View booking" at bounding box center [621, 642] width 380 height 17
